Goal: Download file/media

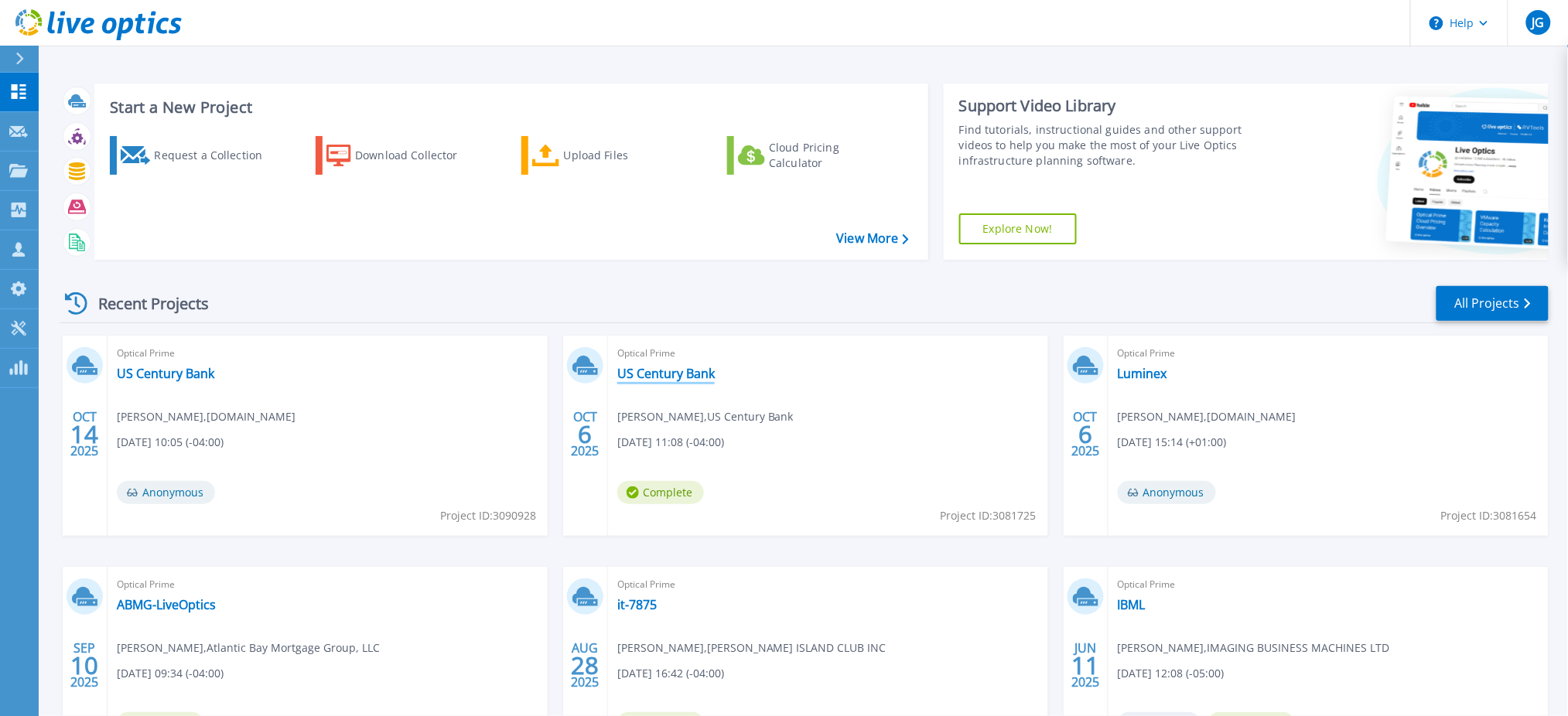
click at [654, 375] on link "US Century Bank" at bounding box center [666, 373] width 97 height 15
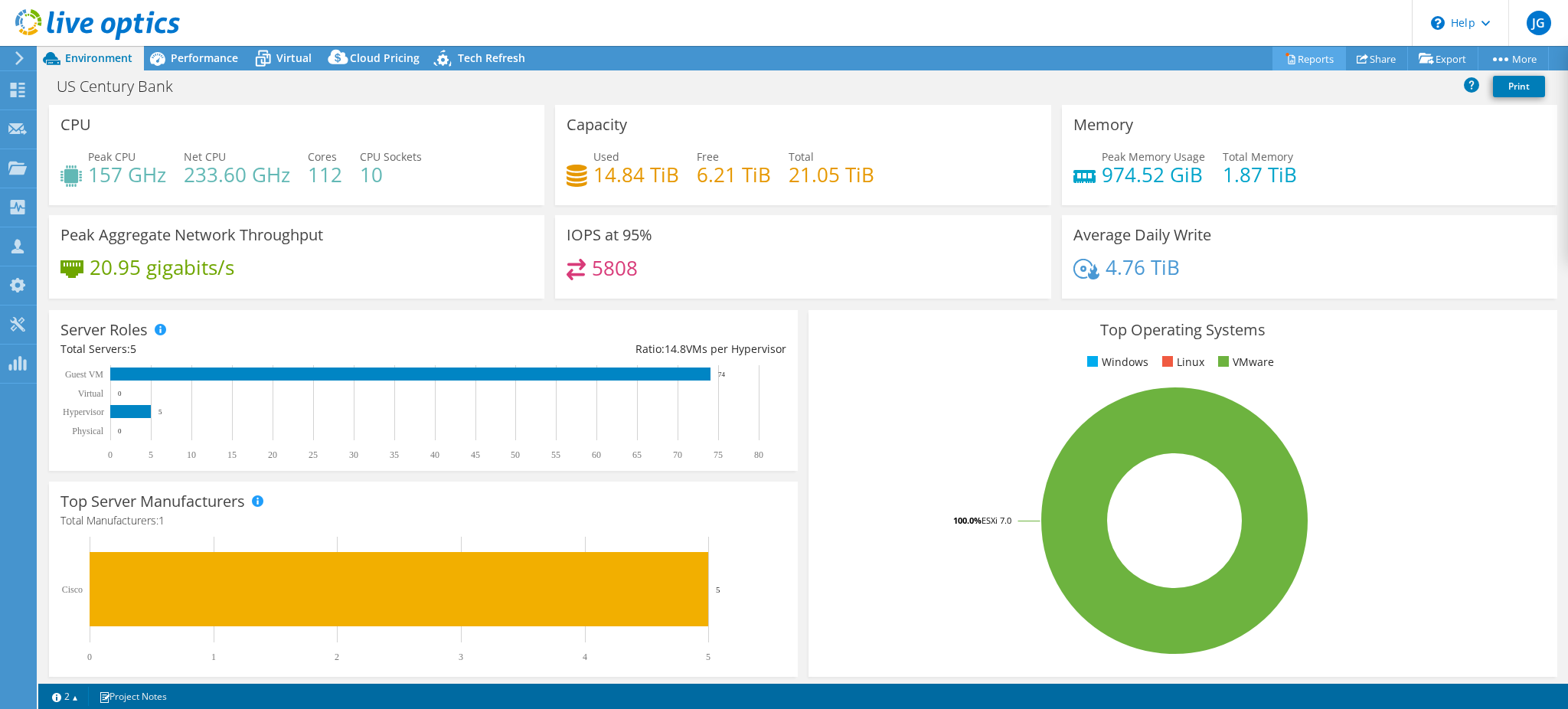
click at [1307, 56] on link "Reports" at bounding box center [1309, 58] width 73 height 24
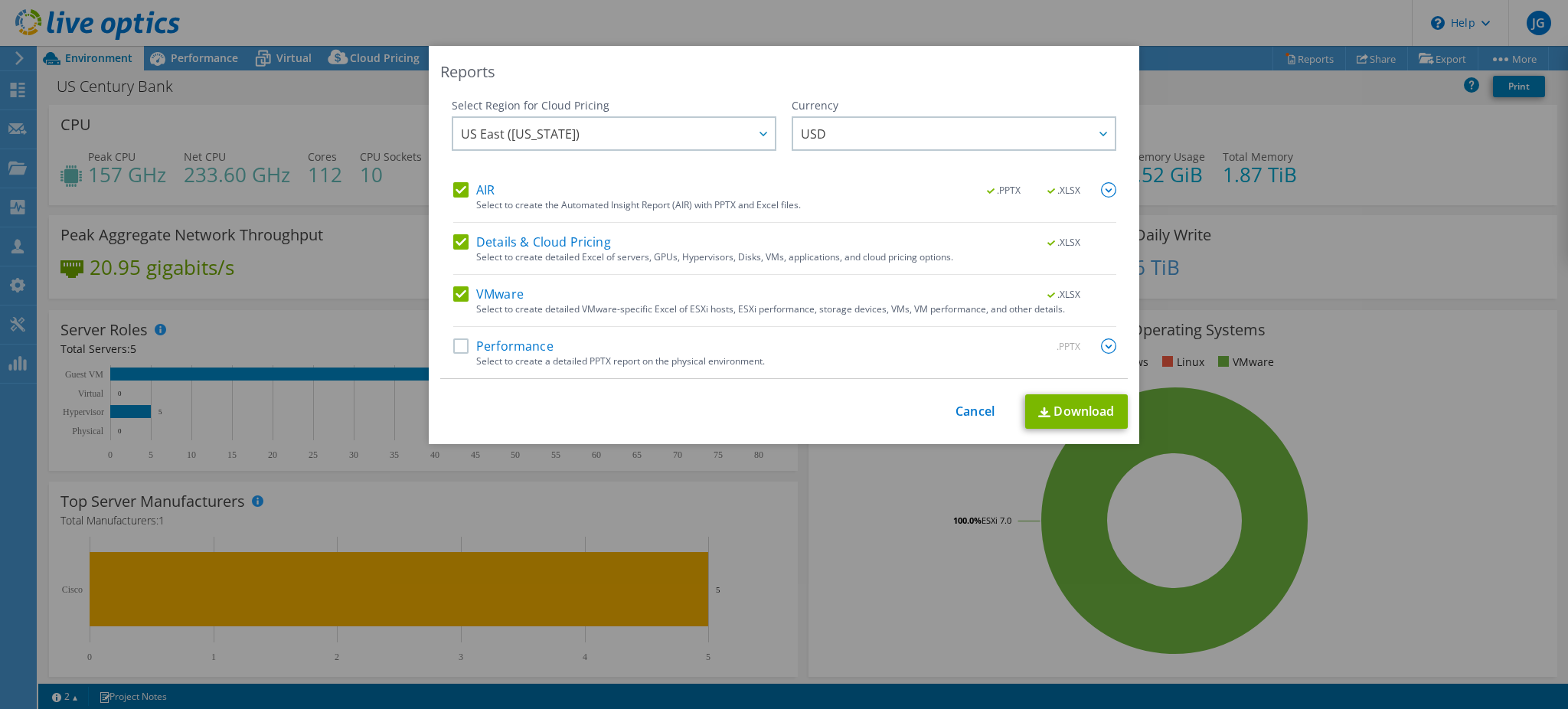
click at [487, 347] on label "Performance" at bounding box center [503, 346] width 100 height 15
click at [0, 0] on input "Performance" at bounding box center [0, 0] width 0 height 0
click at [1104, 344] on img at bounding box center [1108, 346] width 15 height 15
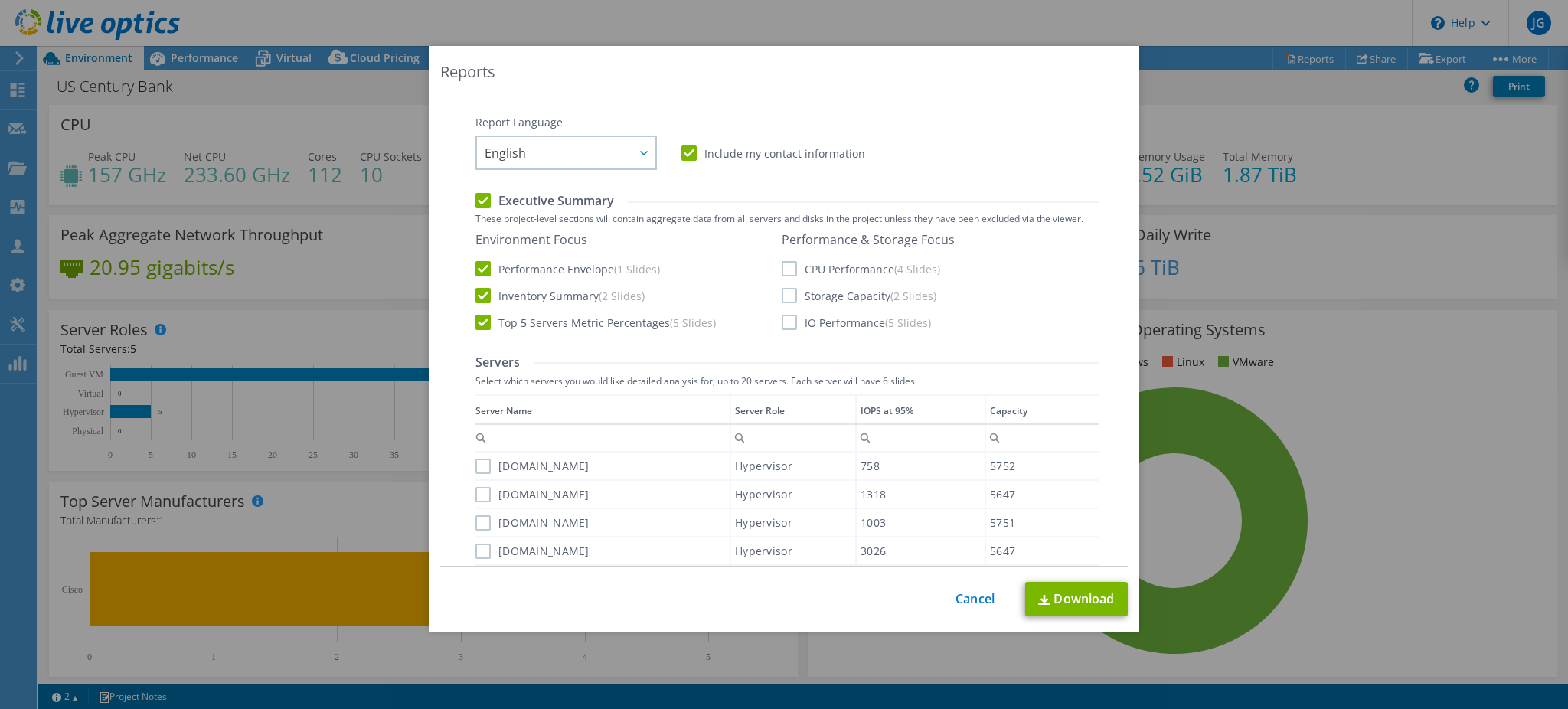
scroll to position [272, 0]
click at [782, 265] on label "CPU Performance (4 Slides)" at bounding box center [860, 266] width 158 height 15
click at [0, 0] on input "CPU Performance (4 Slides)" at bounding box center [0, 0] width 0 height 0
click at [782, 318] on label "IO Performance (5 Slides)" at bounding box center [856, 320] width 149 height 15
click at [0, 0] on input "IO Performance (5 Slides)" at bounding box center [0, 0] width 0 height 0
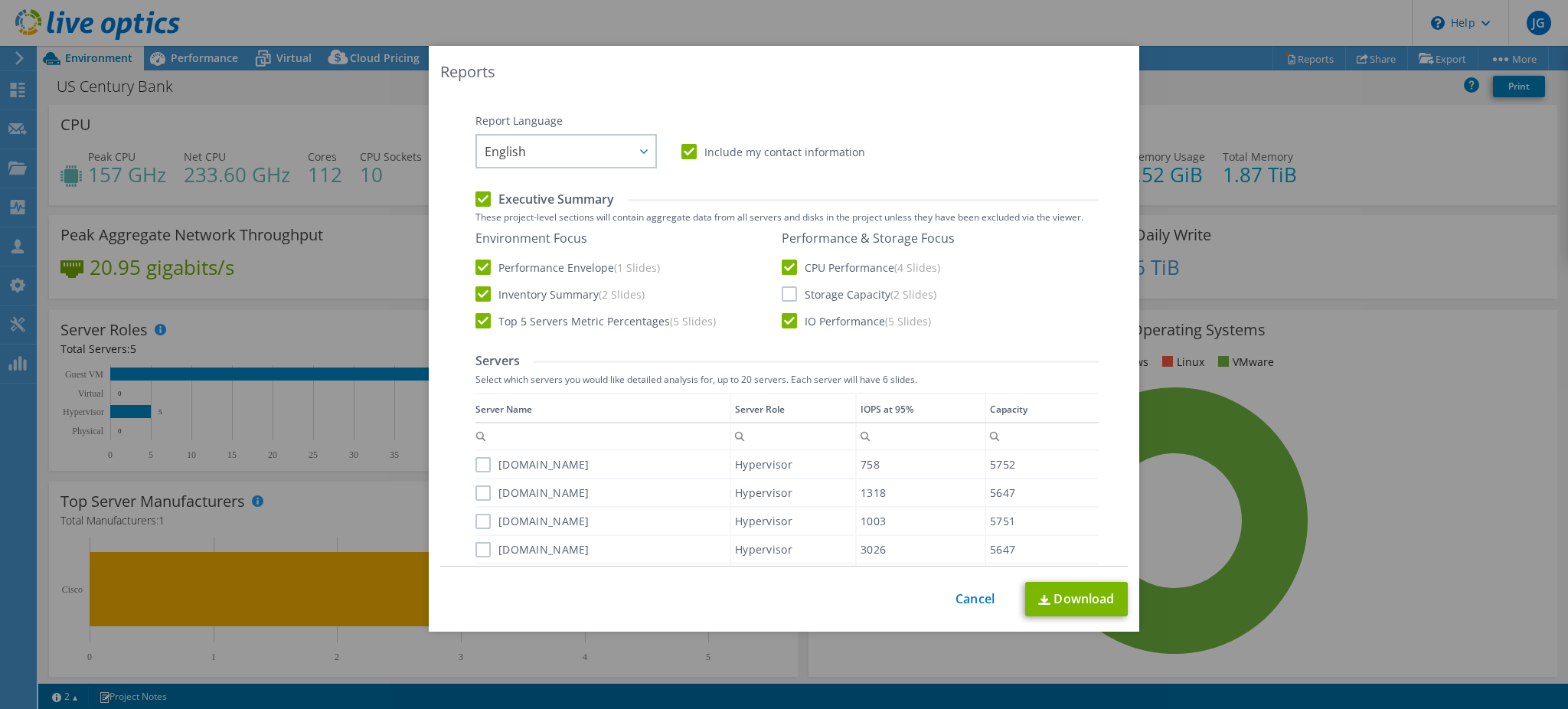
click at [475, 318] on label "Top 5 Servers Metric Percentages (5 Slides)" at bounding box center [595, 320] width 240 height 15
click at [0, 0] on input "Top 5 Servers Metric Percentages (5 Slides)" at bounding box center [0, 0] width 0 height 0
click at [475, 291] on label "Inventory Summary (2 Slides)" at bounding box center [559, 293] width 169 height 15
click at [0, 0] on input "Inventory Summary (2 Slides)" at bounding box center [0, 0] width 0 height 0
click at [1069, 595] on link "Download" at bounding box center [1076, 599] width 103 height 35
